Goal: Task Accomplishment & Management: Use online tool/utility

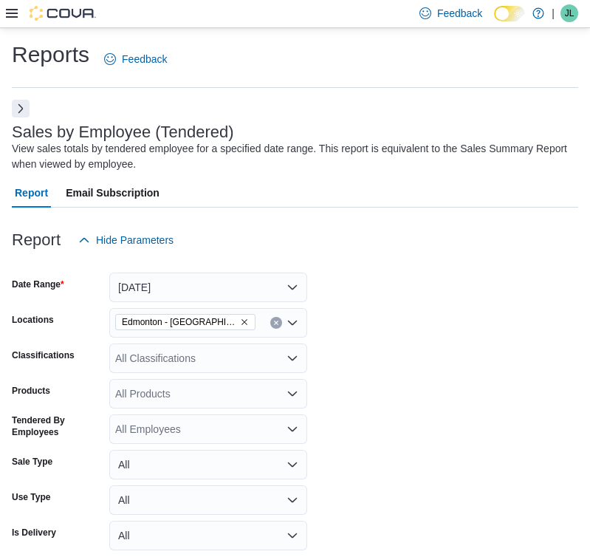
scroll to position [405, 0]
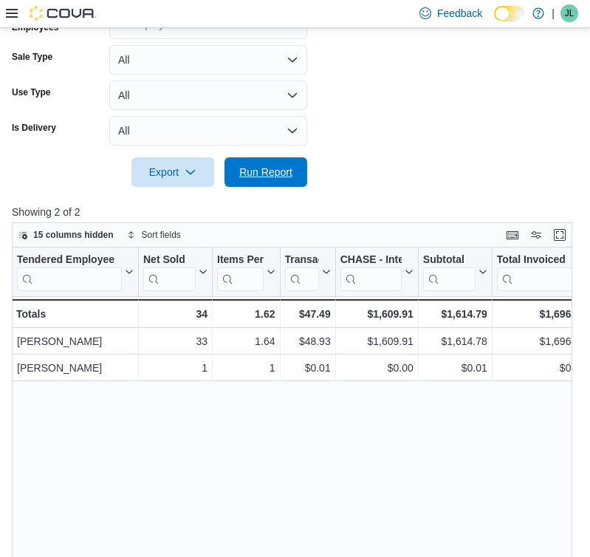
click at [238, 180] on span "Run Report" at bounding box center [265, 172] width 65 height 30
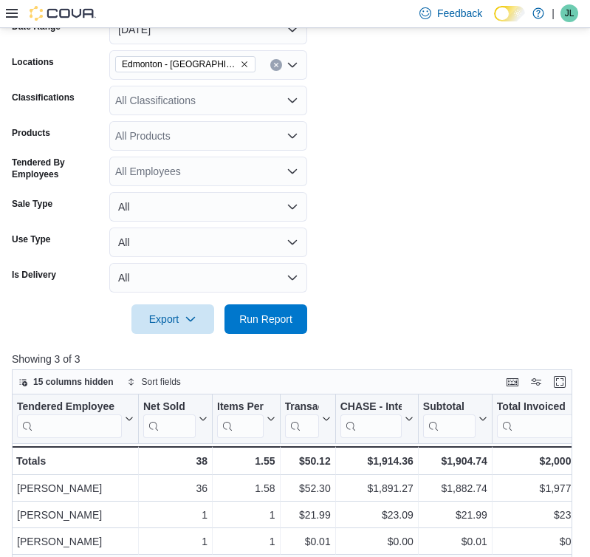
scroll to position [259, 0]
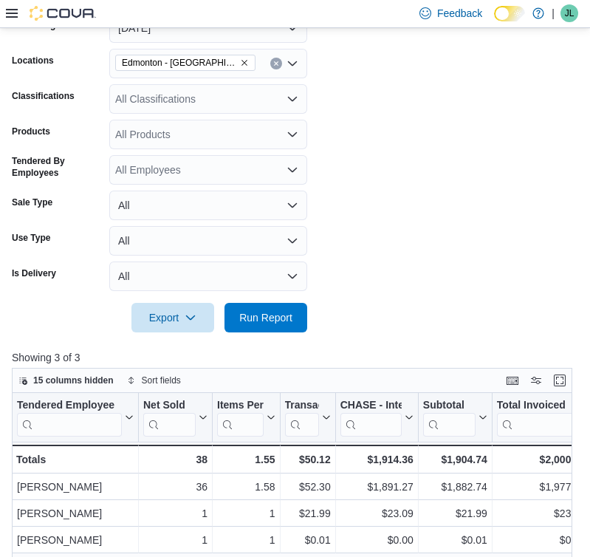
click at [195, 102] on div "All Classifications" at bounding box center [208, 99] width 198 height 30
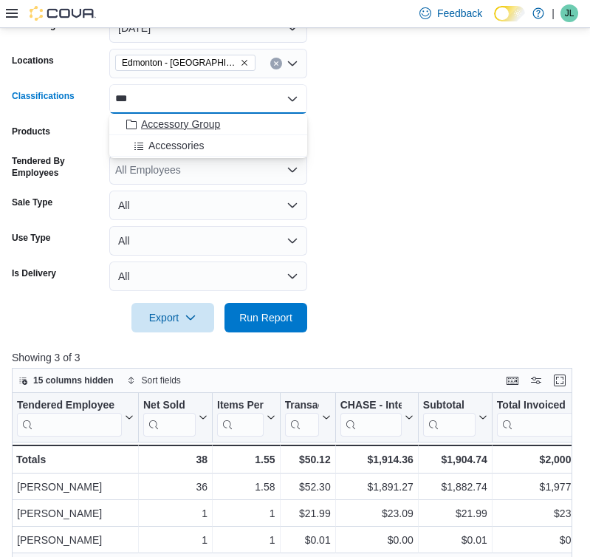
type input "***"
click at [229, 121] on div "Accessory Group" at bounding box center [208, 124] width 180 height 15
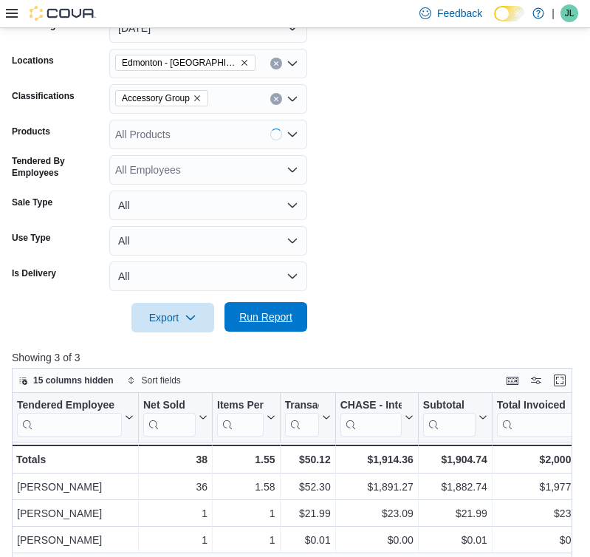
click at [277, 328] on span "Run Report" at bounding box center [265, 317] width 65 height 30
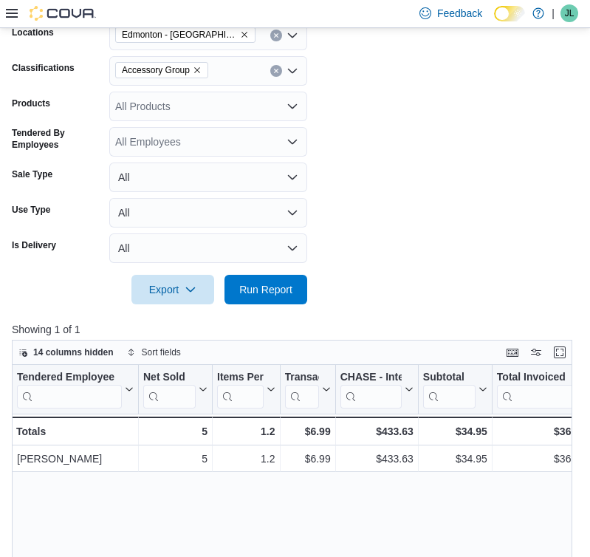
scroll to position [287, 0]
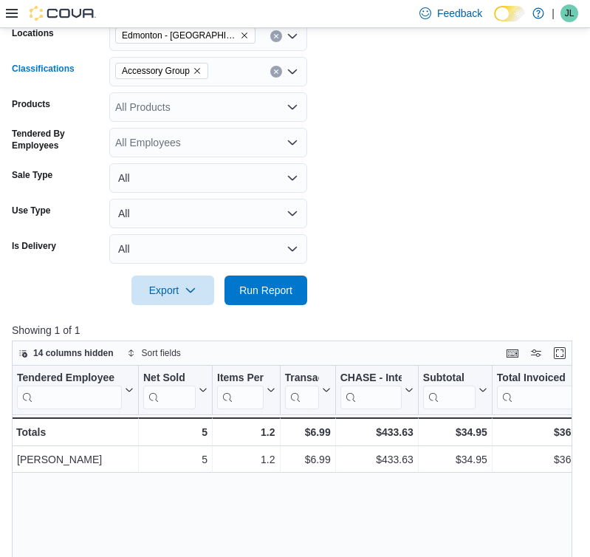
click at [272, 70] on button "Clear input" at bounding box center [276, 72] width 12 height 12
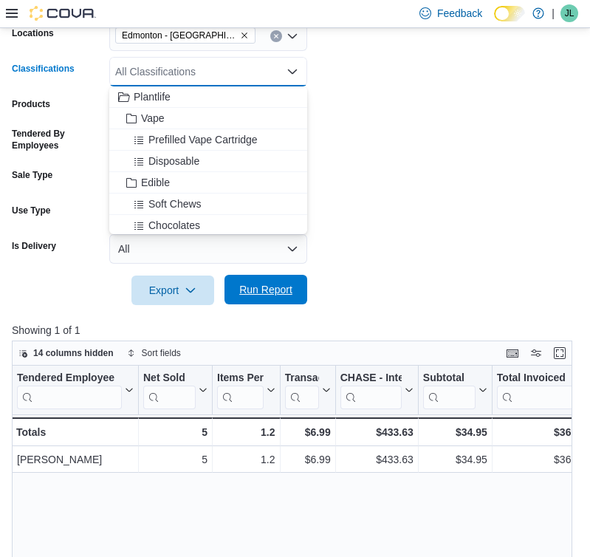
click at [268, 295] on span "Run Report" at bounding box center [265, 289] width 53 height 15
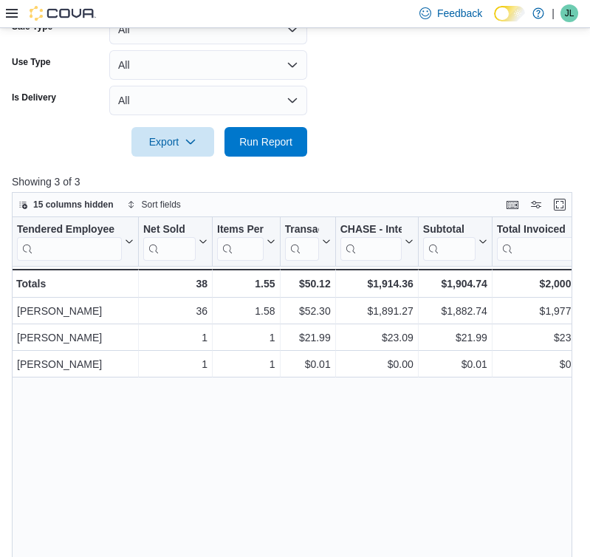
scroll to position [432, 0]
